Goal: Task Accomplishment & Management: Manage account settings

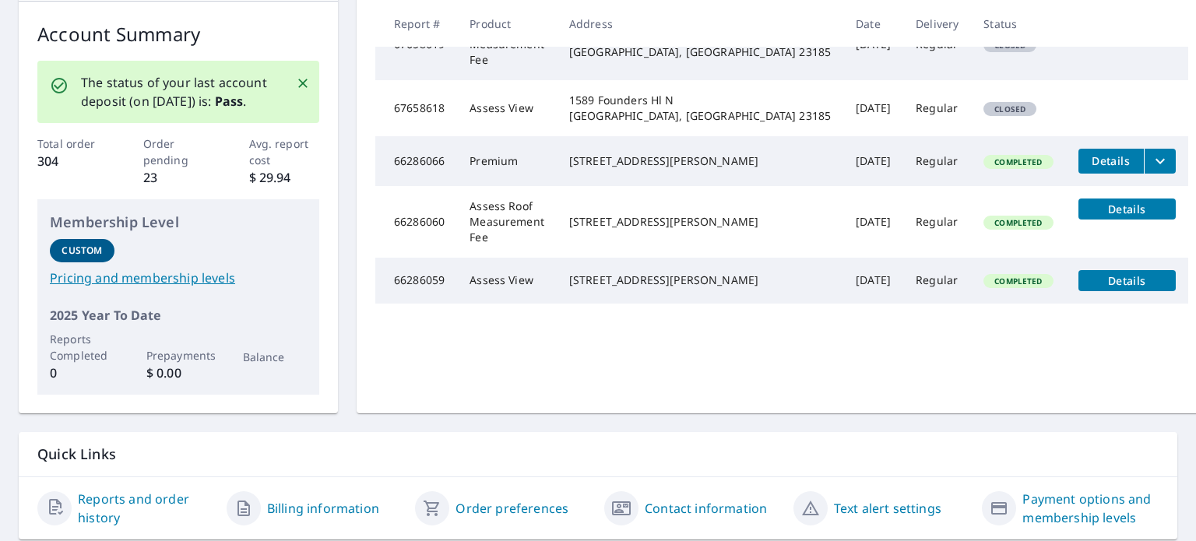
scroll to position [290, 0]
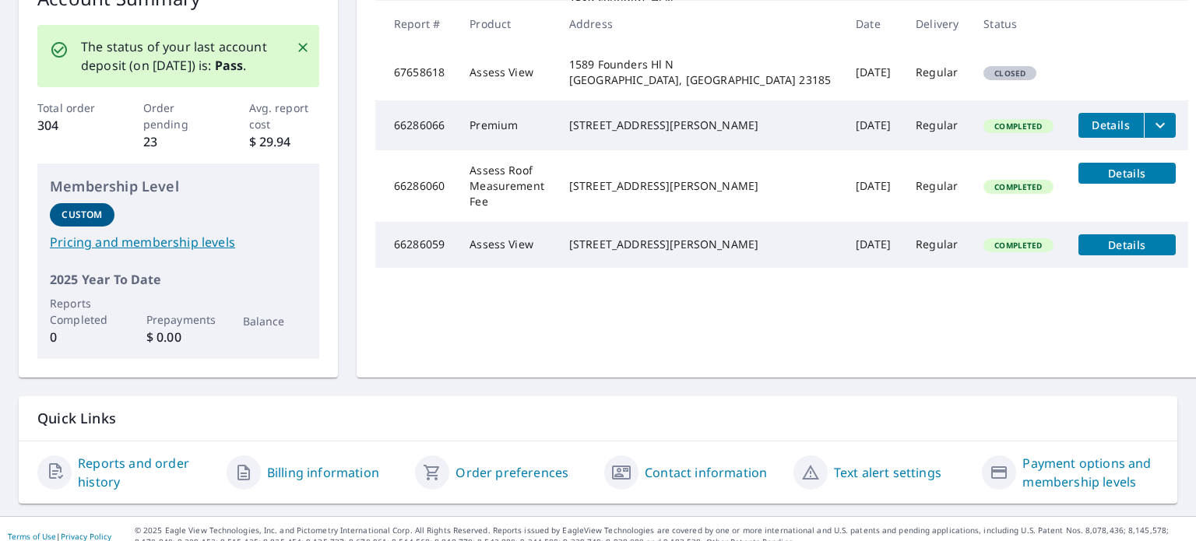
click at [327, 463] on link "Billing information" at bounding box center [323, 472] width 112 height 19
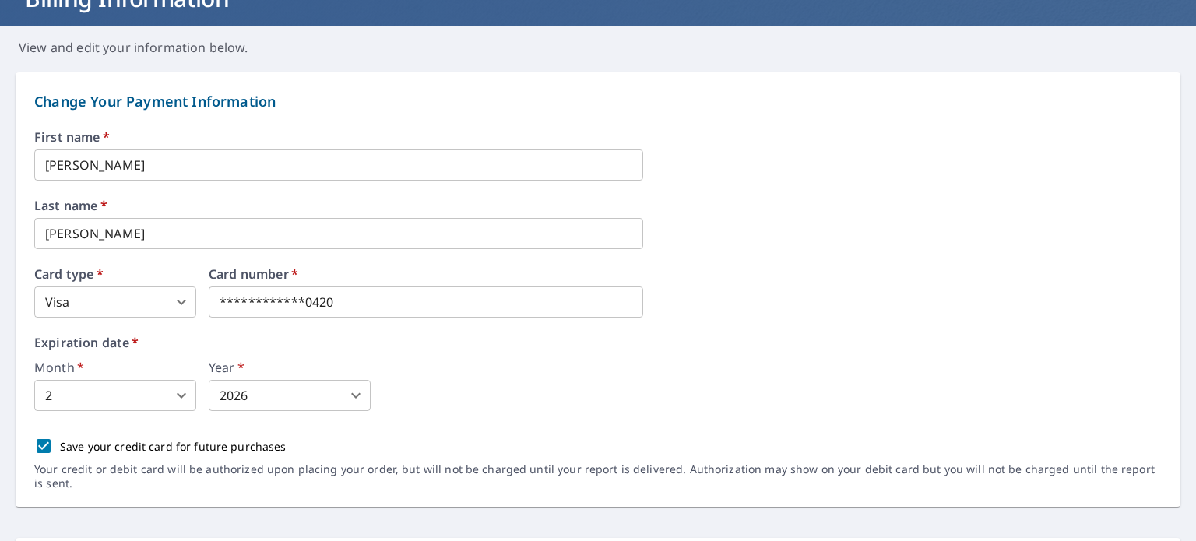
scroll to position [156, 0]
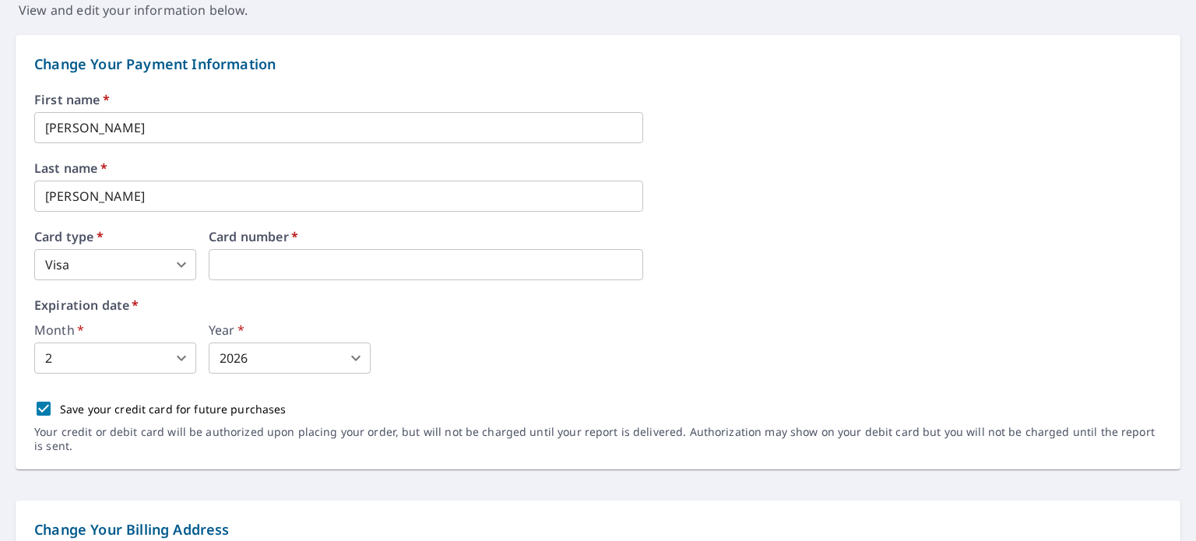
click at [111, 362] on body "BS BS Dashboard Order History Order BS Dashboard / Billing Information Billing …" at bounding box center [598, 270] width 1196 height 541
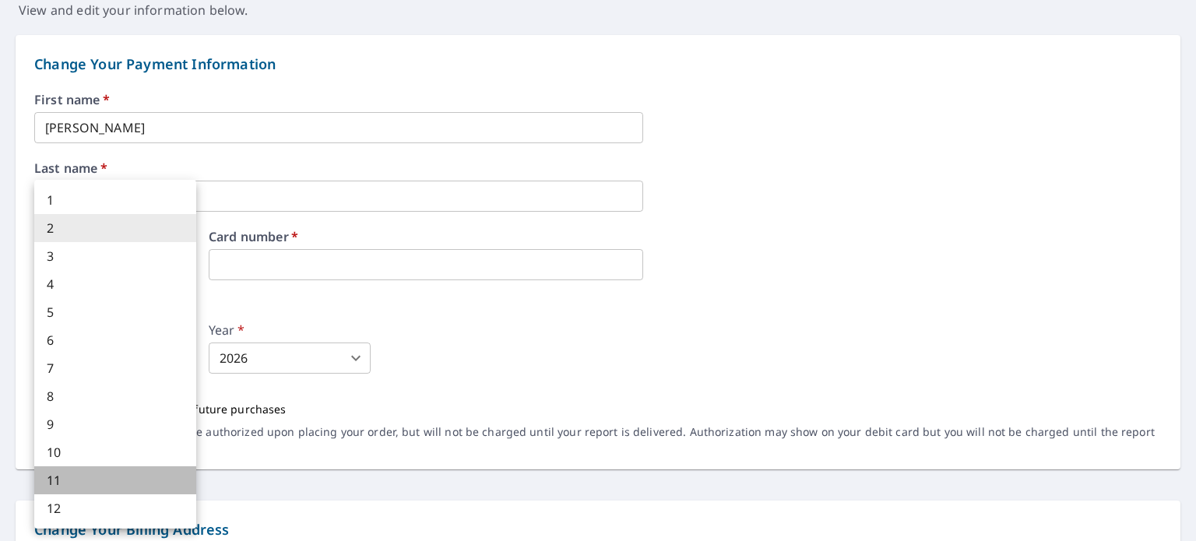
drag, startPoint x: 65, startPoint y: 480, endPoint x: 72, endPoint y: 470, distance: 12.3
click at [65, 479] on li "11" at bounding box center [115, 481] width 162 height 28
type input "11"
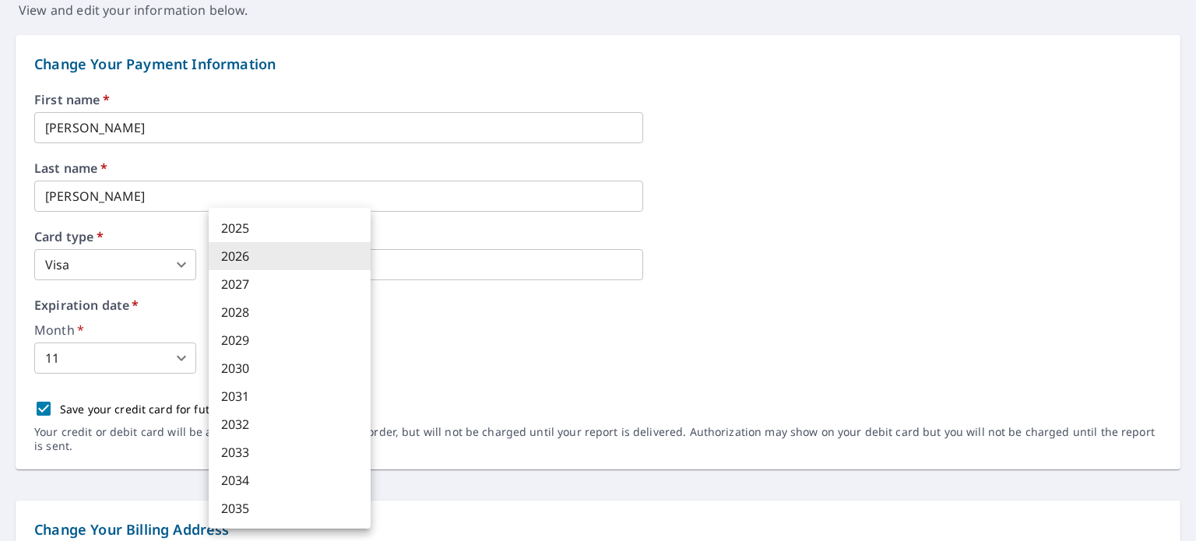
click at [358, 358] on body "BS BS Dashboard Order History Order BS Dashboard / Billing Information Billing …" at bounding box center [598, 270] width 1196 height 541
click at [246, 311] on li "2028" at bounding box center [290, 312] width 162 height 28
type input "2028"
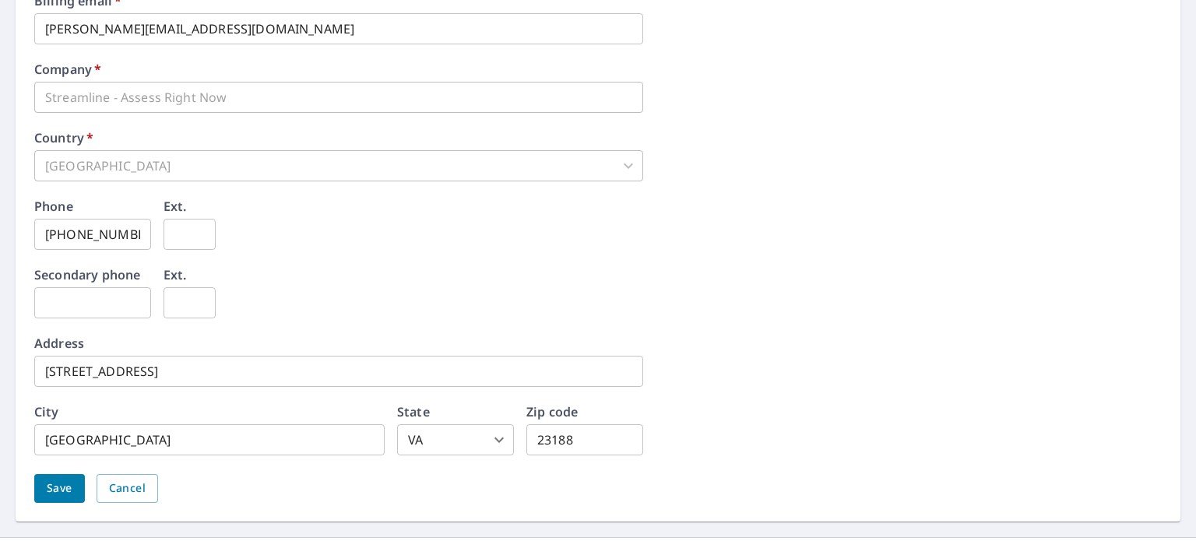
scroll to position [779, 0]
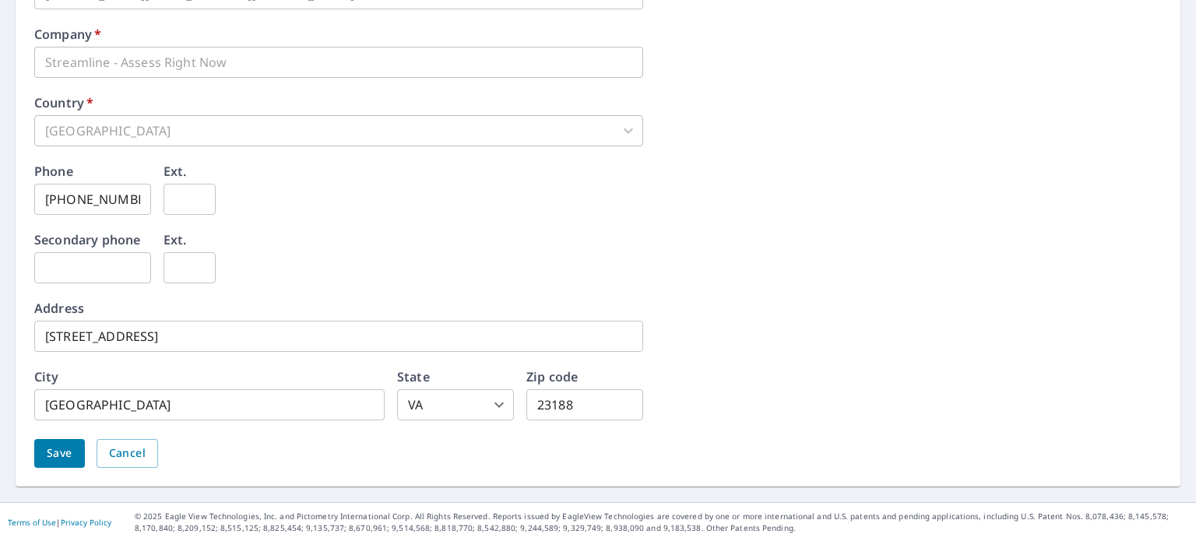
click at [47, 439] on button "Save" at bounding box center [59, 453] width 51 height 29
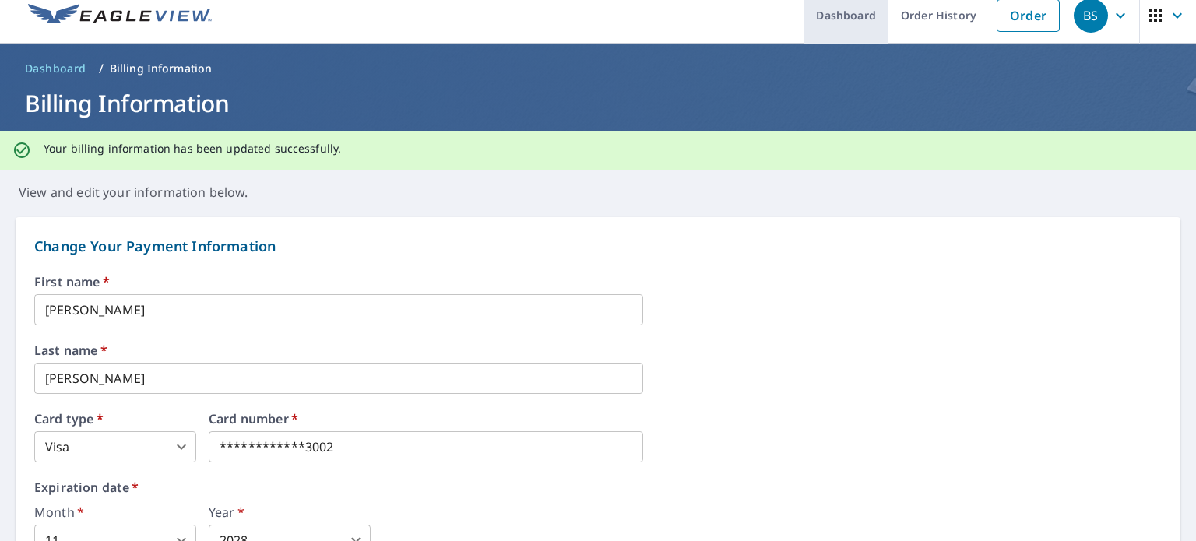
scroll to position [0, 0]
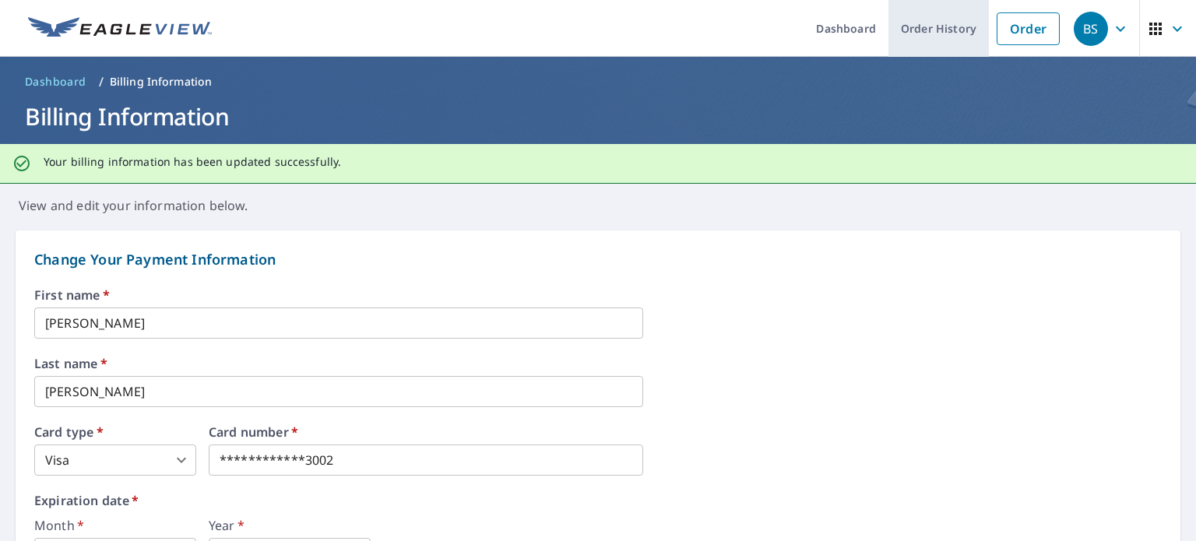
click at [930, 32] on link "Order History" at bounding box center [939, 28] width 100 height 57
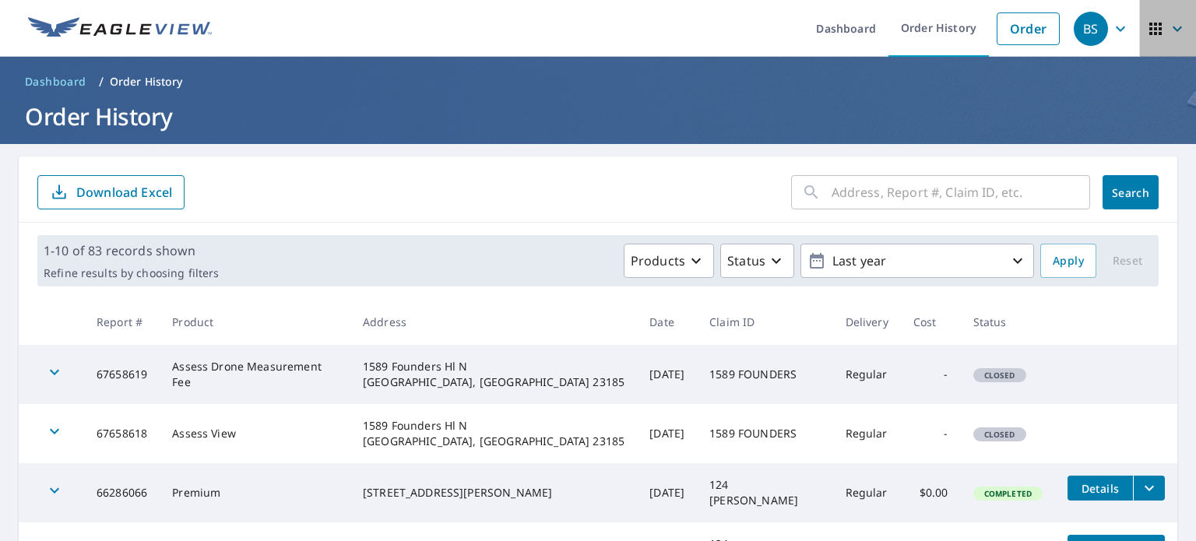
click at [1150, 23] on icon "button" at bounding box center [1156, 29] width 12 height 12
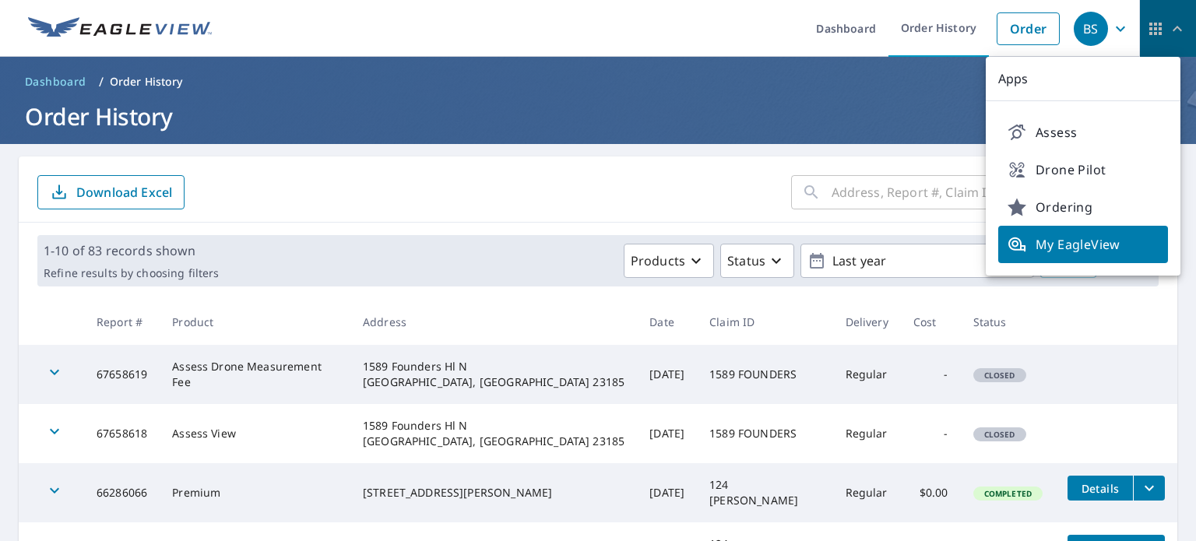
click at [1150, 23] on icon "button" at bounding box center [1156, 29] width 12 height 12
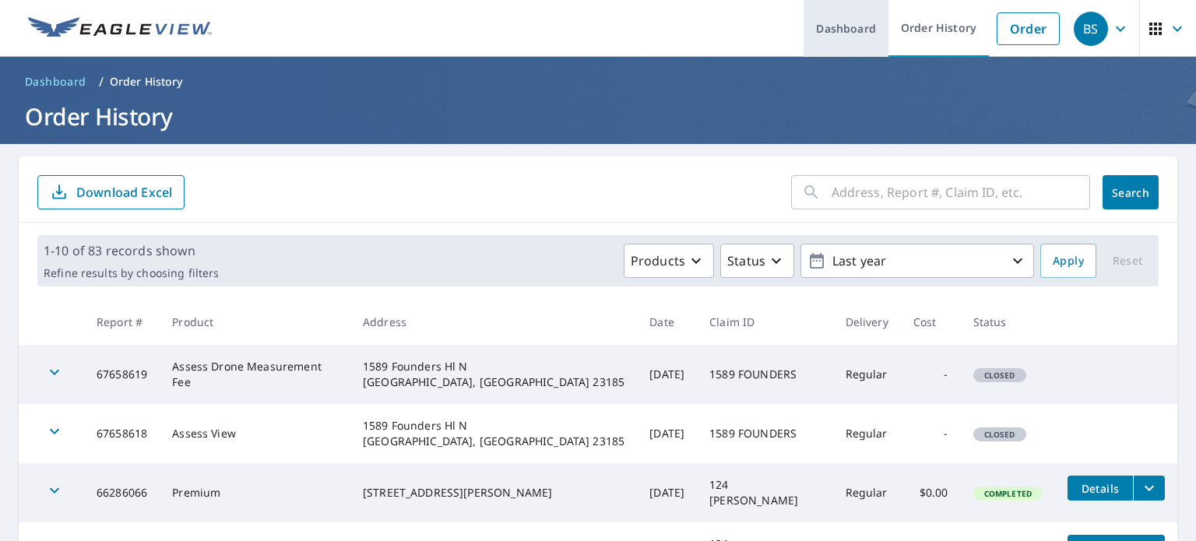
click at [837, 27] on link "Dashboard" at bounding box center [846, 28] width 85 height 57
